Goal: Transaction & Acquisition: Purchase product/service

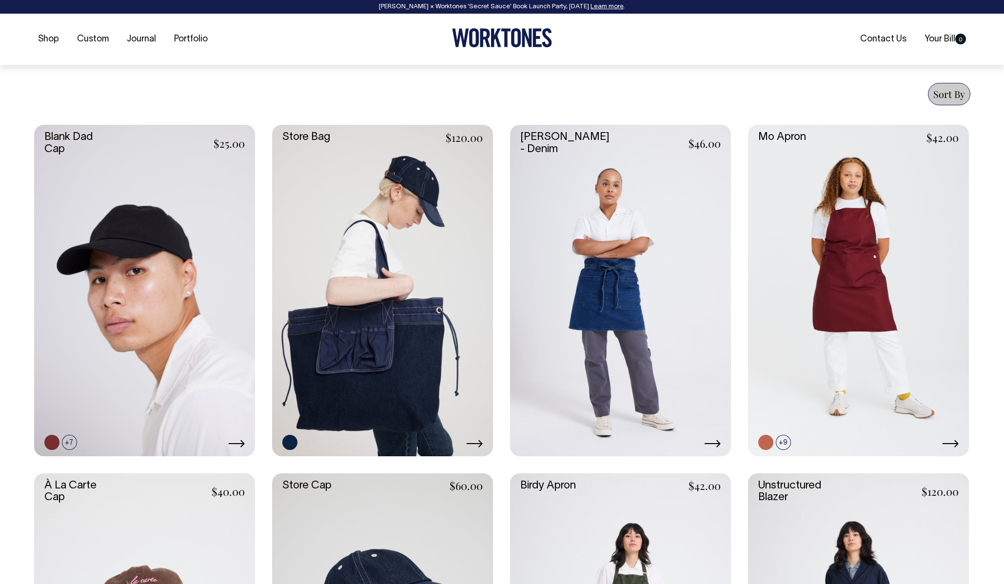
scroll to position [361, 0]
click at [478, 443] on icon at bounding box center [474, 443] width 16 height 7
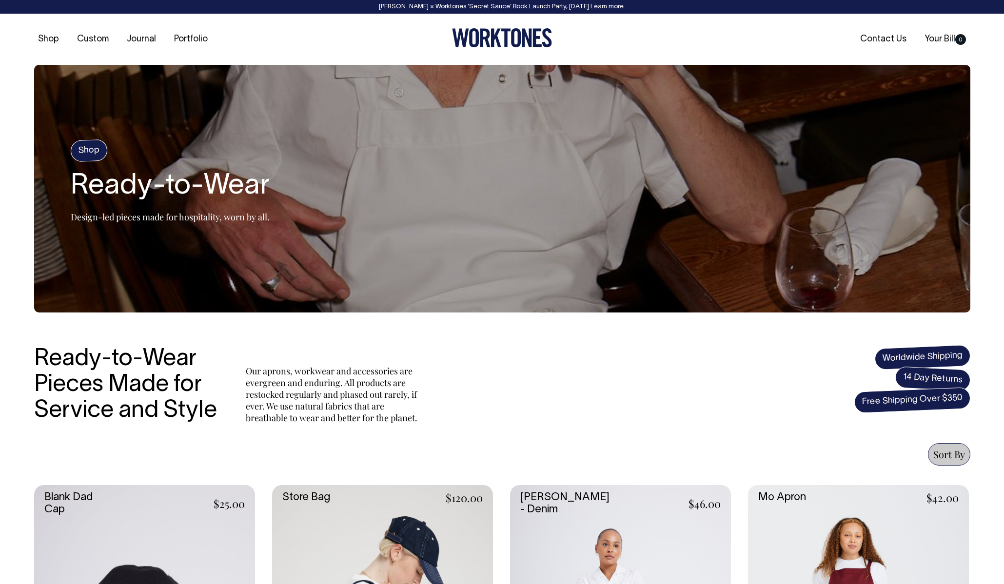
scroll to position [0, 0]
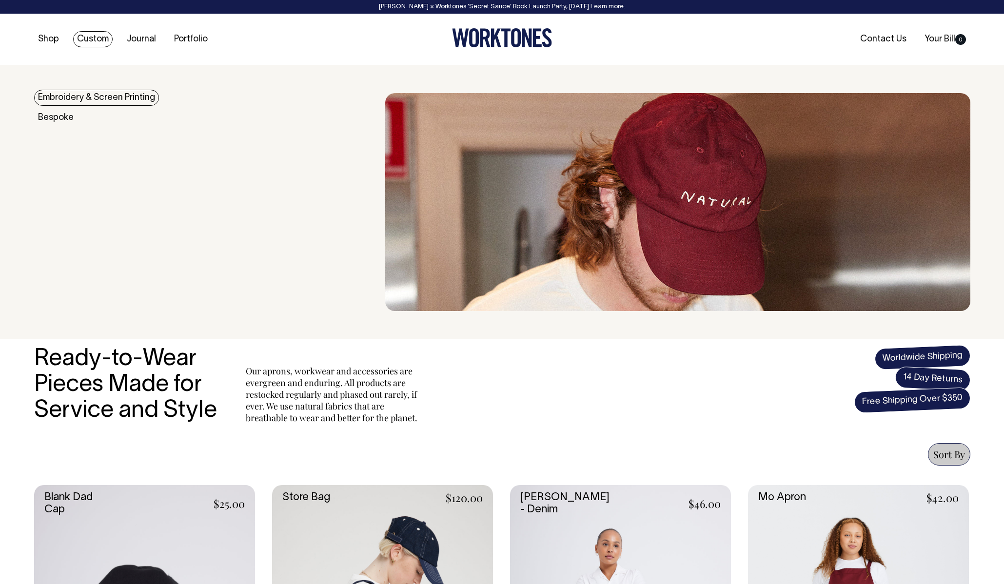
click at [92, 39] on link "Custom" at bounding box center [92, 39] width 39 height 16
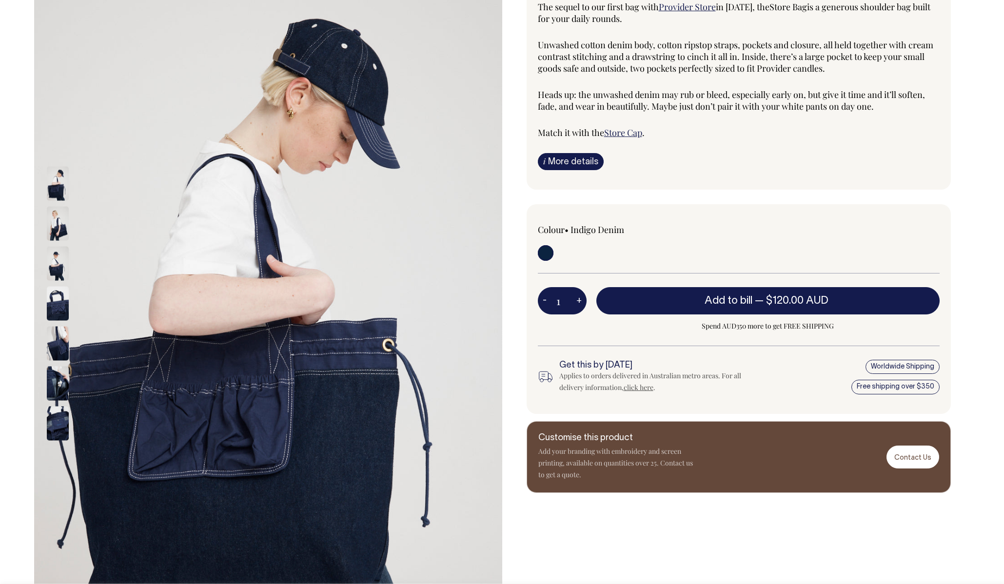
click at [66, 215] on img at bounding box center [58, 224] width 22 height 34
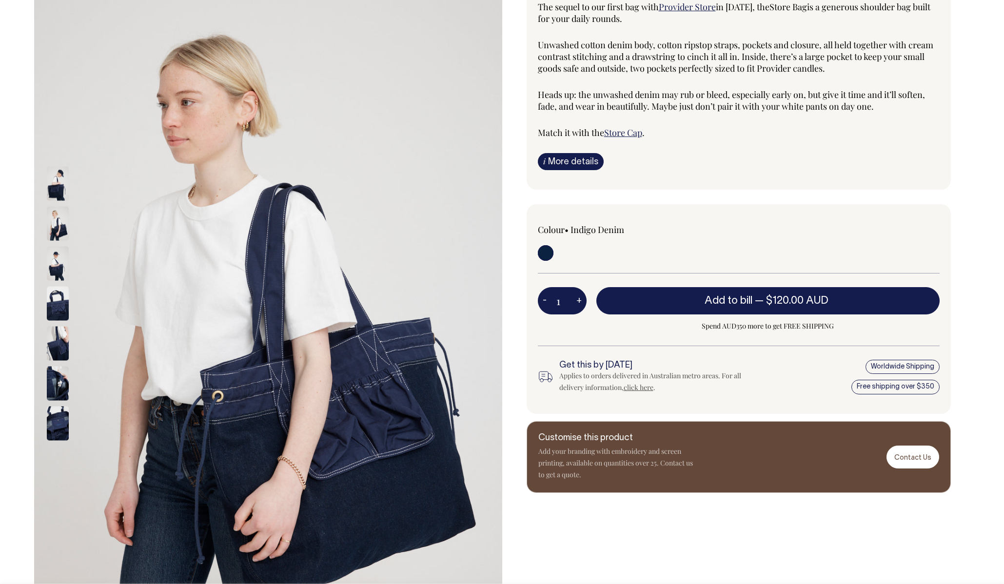
scroll to position [113, 0]
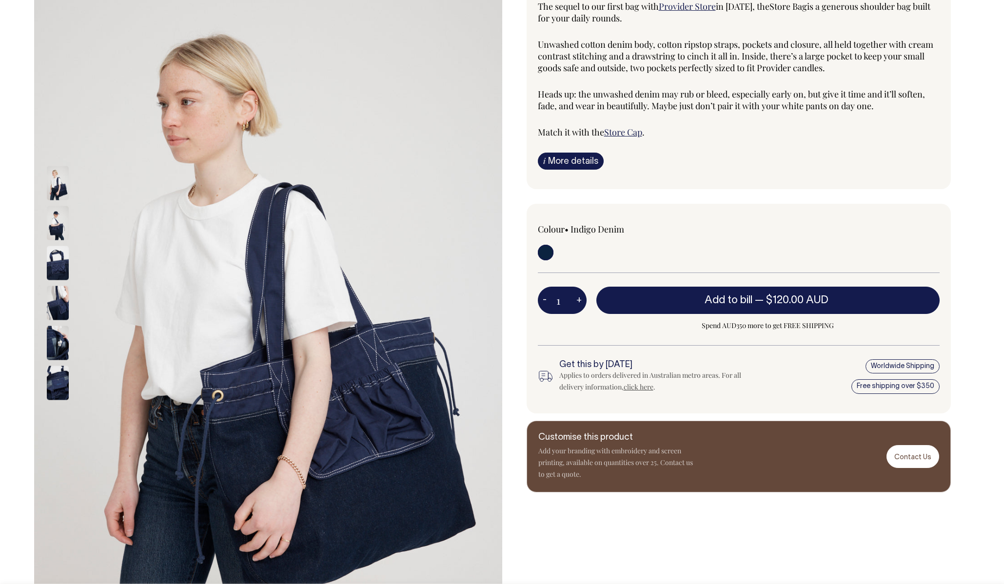
click at [57, 224] on img at bounding box center [58, 223] width 22 height 34
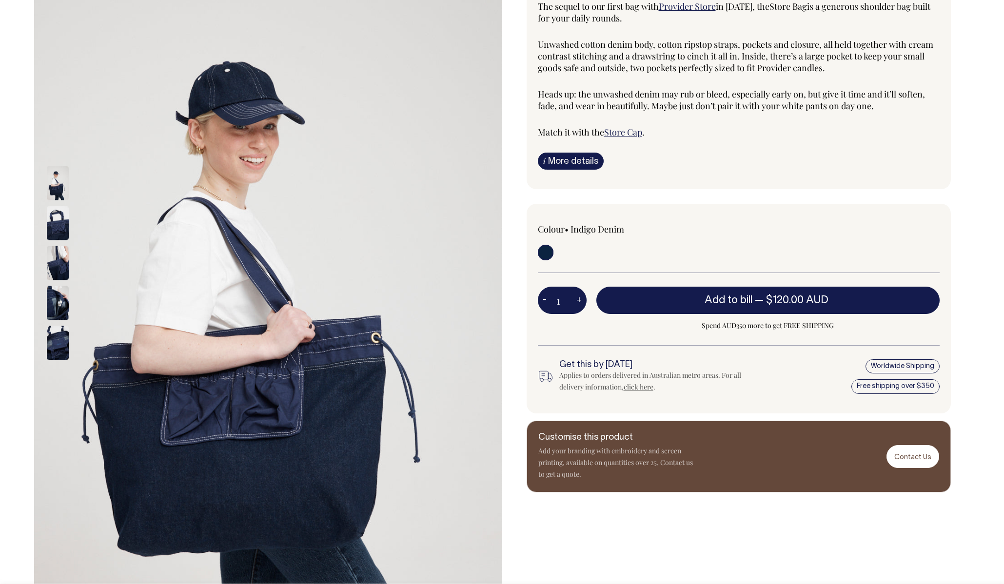
click at [58, 251] on img at bounding box center [58, 263] width 22 height 34
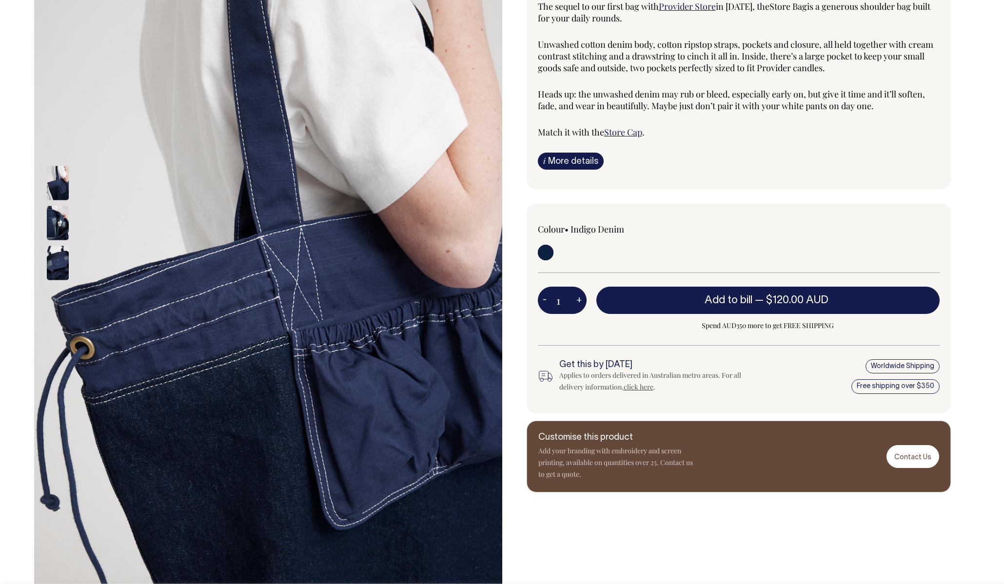
click at [59, 253] on img at bounding box center [58, 263] width 22 height 34
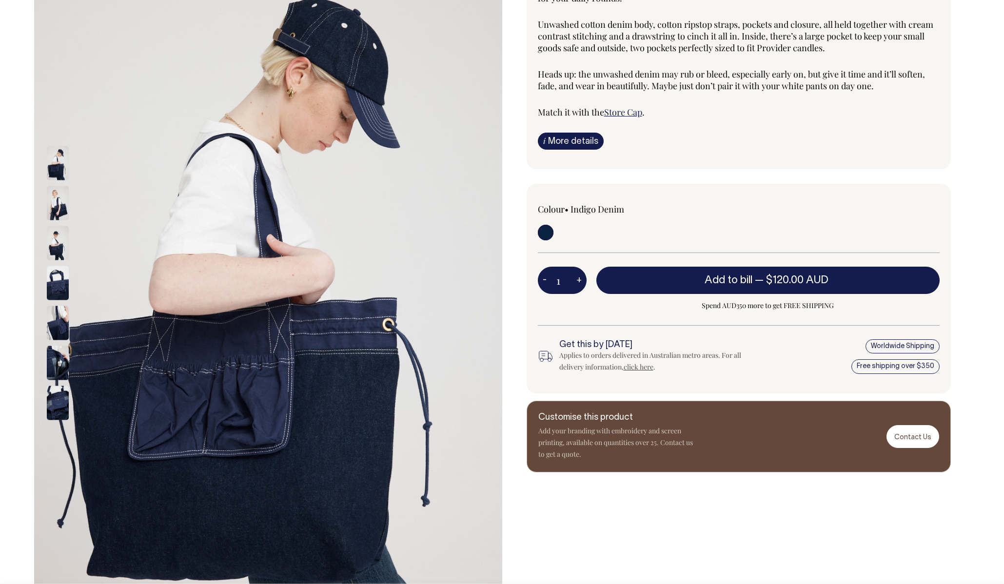
scroll to position [134, 0]
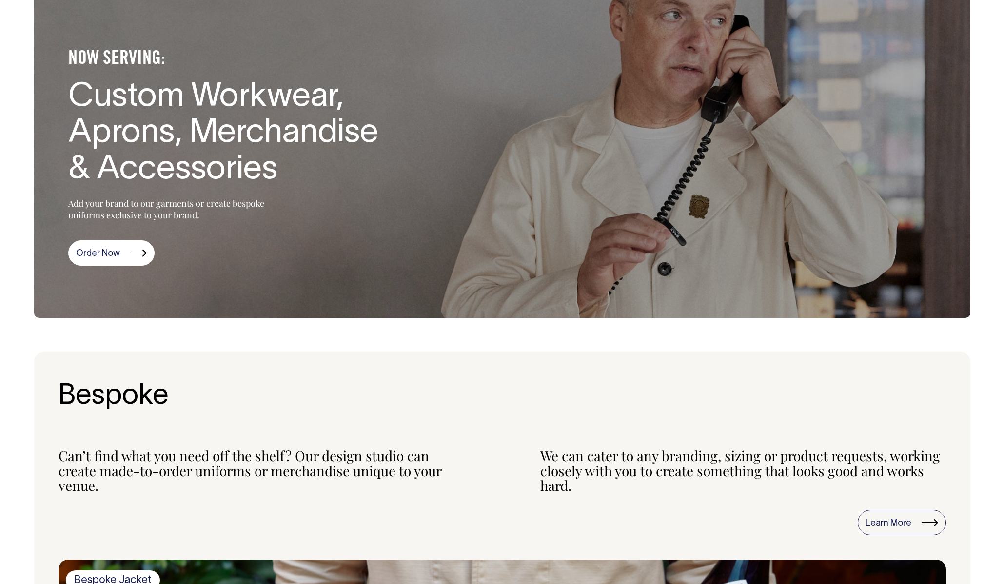
scroll to position [80, 0]
